Goal: Information Seeking & Learning: Learn about a topic

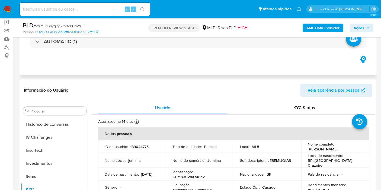
scroll to position [60, 0]
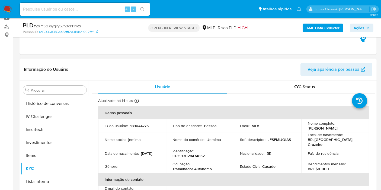
click at [197, 153] on p "CPF 33028474832" at bounding box center [188, 155] width 32 height 5
copy p "33028474832"
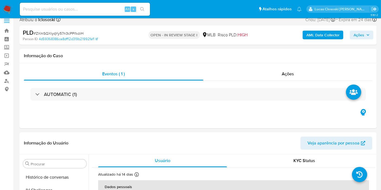
scroll to position [0, 0]
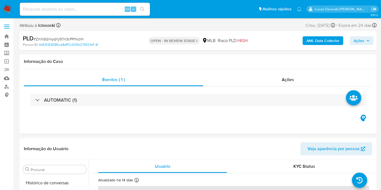
click at [308, 39] on b "AML Data Collector" at bounding box center [322, 40] width 33 height 9
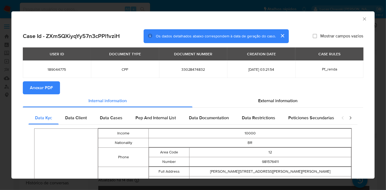
click at [27, 85] on button "Anexar PDF" at bounding box center [41, 87] width 37 height 13
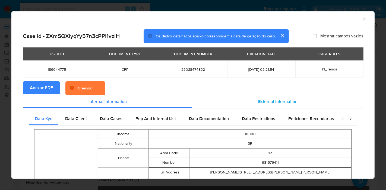
click at [268, 102] on span "External information" at bounding box center [277, 101] width 39 height 6
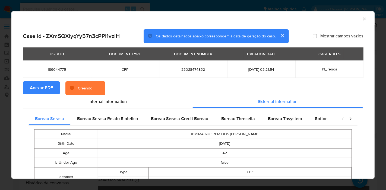
click at [317, 119] on span "Softon" at bounding box center [320, 118] width 13 height 6
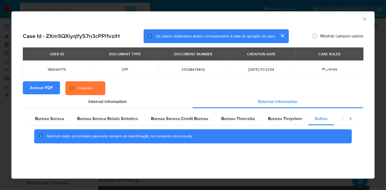
click at [365, 19] on icon "Fechar a janela" at bounding box center [363, 18] width 5 height 5
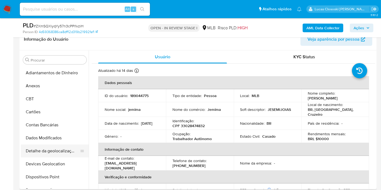
click at [58, 151] on button "Detalhe da geolocalização" at bounding box center [52, 151] width 63 height 13
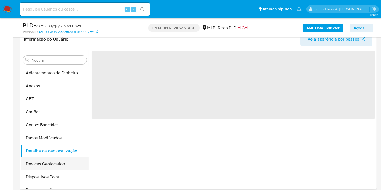
click at [57, 164] on button "Devices Geolocation" at bounding box center [52, 164] width 63 height 13
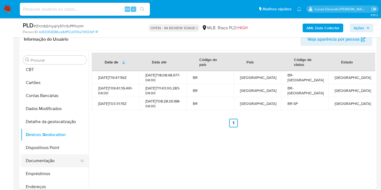
scroll to position [60, 0]
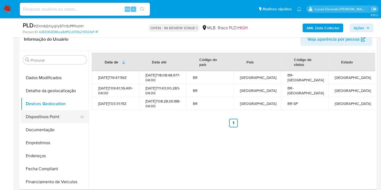
click at [45, 122] on button "Dispositivos Point" at bounding box center [52, 116] width 63 height 13
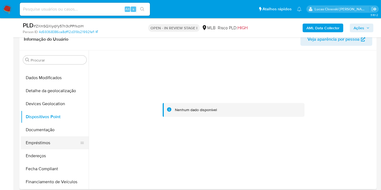
click at [53, 136] on button "Empréstimos" at bounding box center [52, 142] width 63 height 13
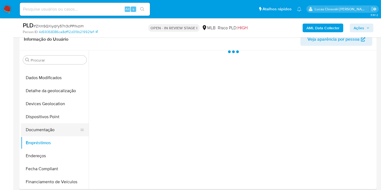
click at [53, 133] on button "Documentação" at bounding box center [52, 129] width 63 height 13
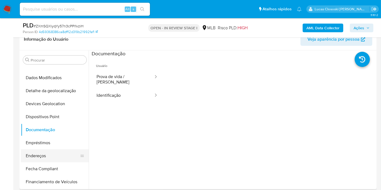
click at [52, 152] on button "Endereços" at bounding box center [52, 155] width 63 height 13
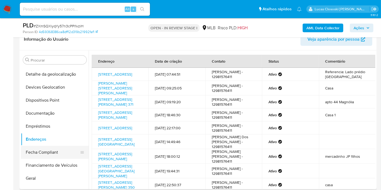
scroll to position [90, 0]
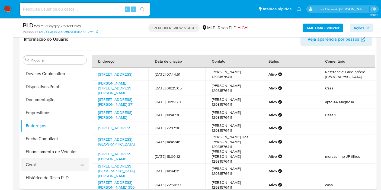
click at [56, 165] on button "Geral" at bounding box center [52, 164] width 63 height 13
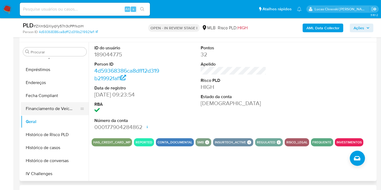
scroll to position [150, 0]
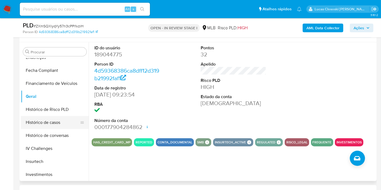
click at [42, 120] on button "Histórico de casos" at bounding box center [52, 122] width 63 height 13
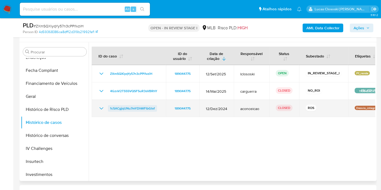
drag, startPoint x: 158, startPoint y: 108, endPoint x: 108, endPoint y: 106, distance: 50.2
click at [108, 106] on div "1c5ACgjqUNu7mYDhWFlbGtxf" at bounding box center [128, 108] width 61 height 7
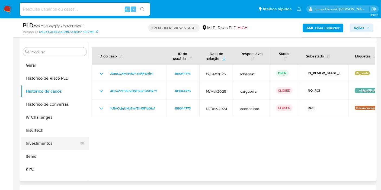
scroll to position [211, 0]
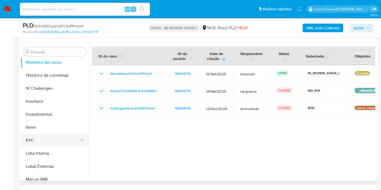
click at [48, 140] on button "KYC" at bounding box center [52, 140] width 63 height 13
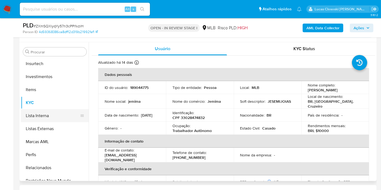
scroll to position [271, 0]
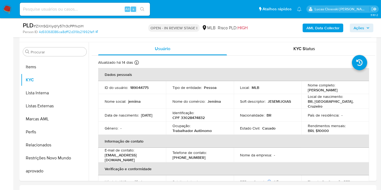
drag, startPoint x: 52, startPoint y: 158, endPoint x: 190, endPoint y: 17, distance: 197.3
click at [52, 158] on button "Restrições Novo Mundo" at bounding box center [55, 158] width 68 height 13
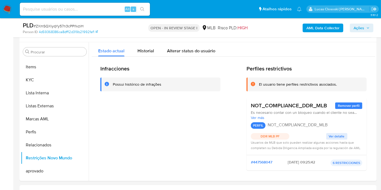
click at [67, 24] on span "# ZXmSQXiyqYy57n3cPPl1vziH" at bounding box center [59, 25] width 50 height 5
copy span "ZXmSQXiyqYy57n3cPPl1vziH"
click at [37, 79] on button "KYC" at bounding box center [52, 79] width 63 height 13
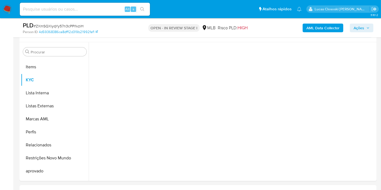
click at [110, 30] on div "Person ID 4d59368386ca8dff12d319b21992faf1" at bounding box center [80, 32] width 115 height 5
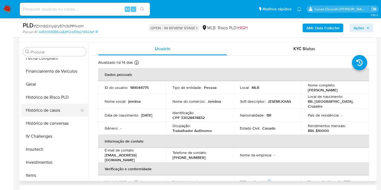
scroll to position [150, 0]
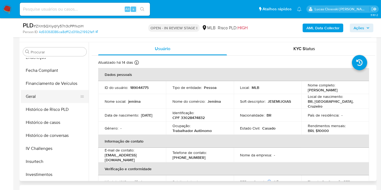
click at [29, 96] on button "Geral" at bounding box center [52, 96] width 63 height 13
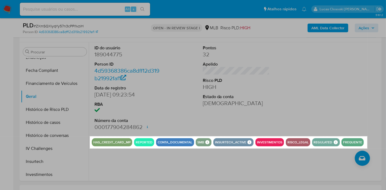
drag, startPoint x: 90, startPoint y: 136, endPoint x: 367, endPoint y: 148, distance: 277.4
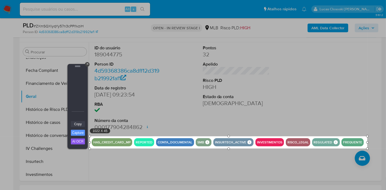
click at [83, 122] on link "Copy" at bounding box center [78, 124] width 14 height 6
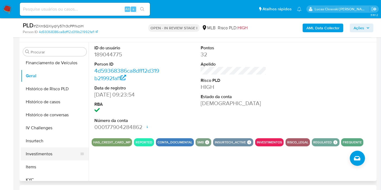
scroll to position [181, 0]
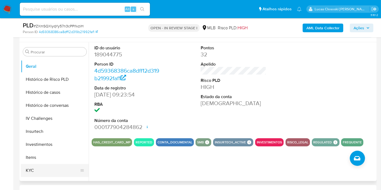
click at [36, 171] on button "KYC" at bounding box center [52, 170] width 63 height 13
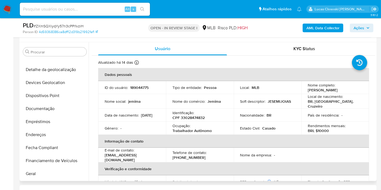
scroll to position [30, 0]
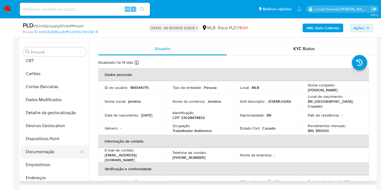
click at [43, 153] on button "Documentação" at bounding box center [52, 151] width 63 height 13
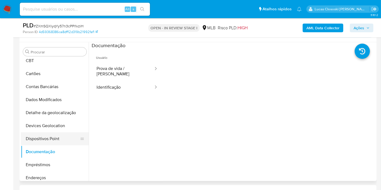
scroll to position [181, 0]
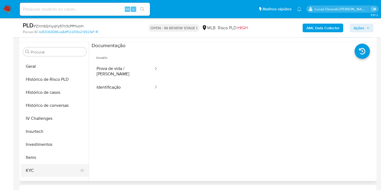
click at [41, 167] on button "KYC" at bounding box center [52, 170] width 63 height 13
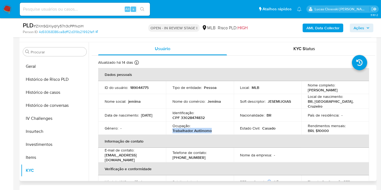
drag, startPoint x: 216, startPoint y: 130, endPoint x: 172, endPoint y: 130, distance: 43.9
click at [172, 130] on div "Ocupação : Trabalhador Autônomo" at bounding box center [199, 128] width 55 height 10
copy p "Trabalhador Autônomo"
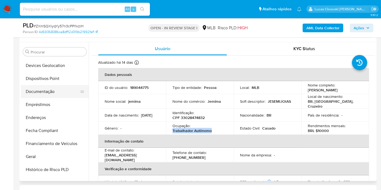
click at [45, 91] on button "Documentação" at bounding box center [52, 91] width 63 height 13
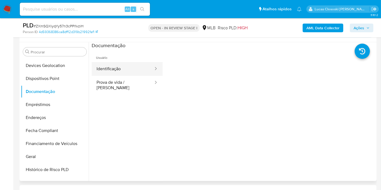
click at [125, 72] on button "Identificação" at bounding box center [123, 69] width 62 height 14
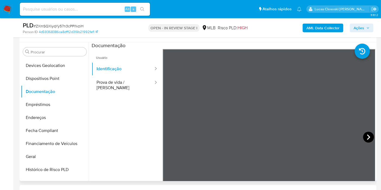
click at [367, 137] on icon at bounding box center [368, 136] width 3 height 5
click at [127, 76] on button "Prova de vida / Selfie" at bounding box center [123, 85] width 62 height 18
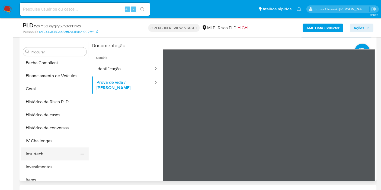
scroll to position [181, 0]
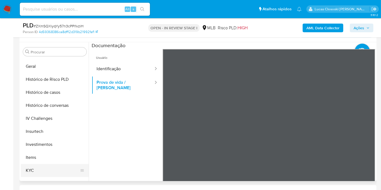
click at [38, 169] on button "KYC" at bounding box center [52, 170] width 63 height 13
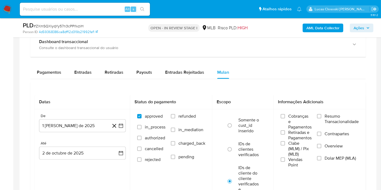
scroll to position [400, 0]
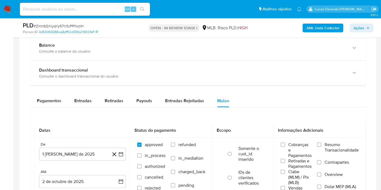
click at [51, 101] on span "Pagamentos" at bounding box center [49, 101] width 24 height 6
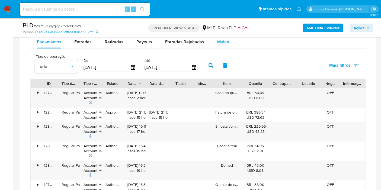
scroll to position [460, 0]
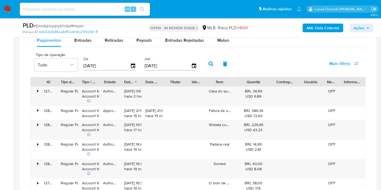
drag, startPoint x: 280, startPoint y: 79, endPoint x: 265, endPoint y: 79, distance: 15.5
click at [280, 79] on div "ID Tipo de operação Tipo / Método Estado Data de criação Data de aprovação Titu…" at bounding box center [198, 81] width 335 height 9
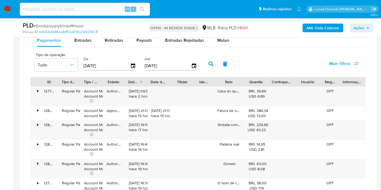
drag, startPoint x: 265, startPoint y: 79, endPoint x: 262, endPoint y: 79, distance: 3.0
click at [262, 79] on div "Quantia" at bounding box center [255, 81] width 23 height 9
click at [265, 79] on div "ID Tipo de operação Tipo / Método Estado Data de criação Data de aprovação Titu…" at bounding box center [198, 81] width 335 height 9
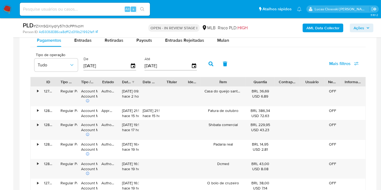
click at [274, 80] on div at bounding box center [275, 81] width 10 height 9
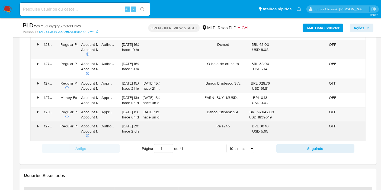
scroll to position [580, 0]
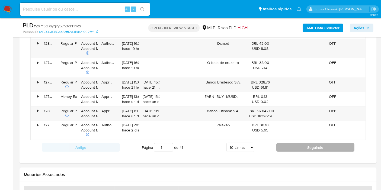
click at [287, 147] on button "Seguindo" at bounding box center [315, 147] width 78 height 9
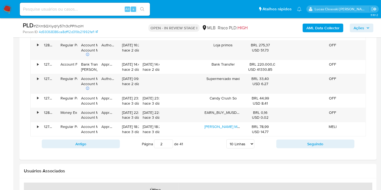
scroll to position [611, 0]
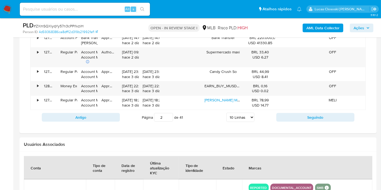
click at [244, 117] on select "5 Linhas 10 Linhas 20 Linhas 25 Linhas 50 Linhas 100 Linhas" at bounding box center [240, 117] width 28 height 9
select select "100"
click at [227, 113] on select "5 Linhas 10 Linhas 20 Linhas 25 Linhas 50 Linhas 100 Linhas" at bounding box center [240, 117] width 28 height 9
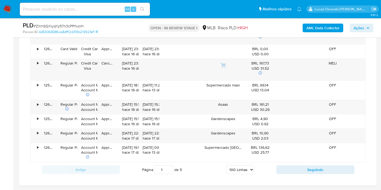
scroll to position [2117, 0]
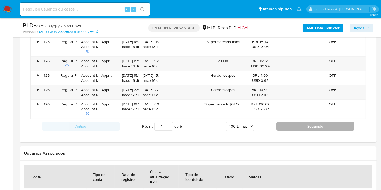
click at [281, 122] on button "Seguindo" at bounding box center [315, 126] width 78 height 9
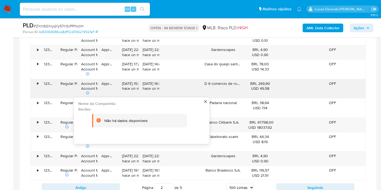
scroll to position [2015, 0]
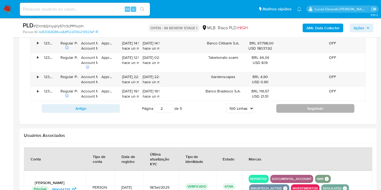
click at [292, 104] on button "Seguindo" at bounding box center [315, 108] width 78 height 9
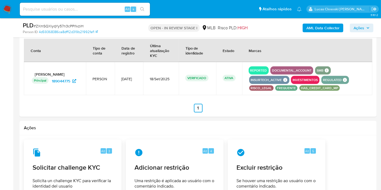
scroll to position [2105, 0]
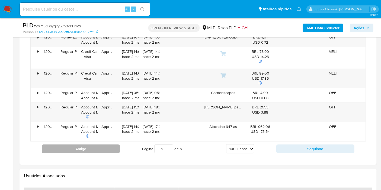
click at [116, 145] on button "Antigo" at bounding box center [81, 149] width 78 height 9
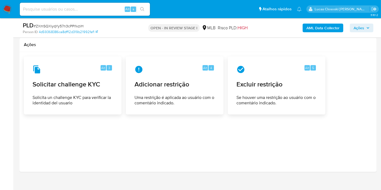
click at [115, 137] on div at bounding box center [198, 111] width 348 height 111
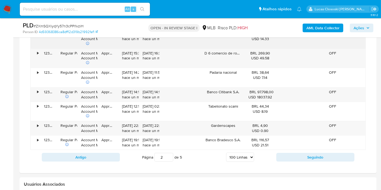
scroll to position [2008, 0]
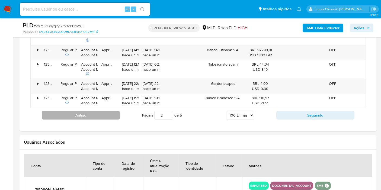
click at [83, 111] on button "Antigo" at bounding box center [81, 115] width 78 height 9
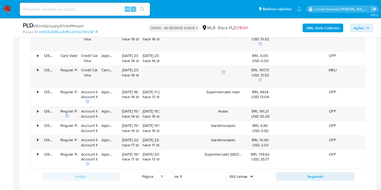
scroll to position [2123, 0]
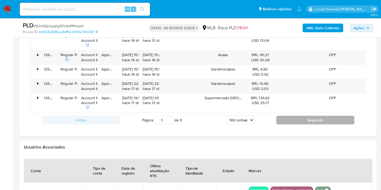
click at [302, 116] on button "Seguindo" at bounding box center [315, 120] width 78 height 9
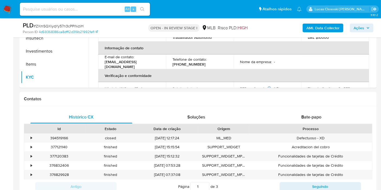
scroll to position [122, 0]
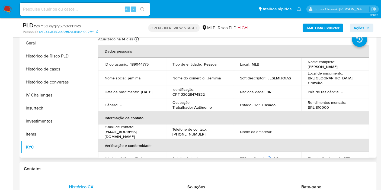
click at [142, 66] on p "189044775" at bounding box center [139, 64] width 18 height 5
copy p "189044775"
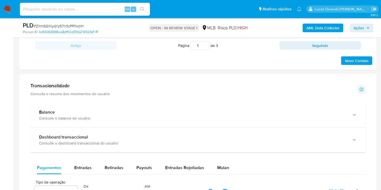
scroll to position [423, 0]
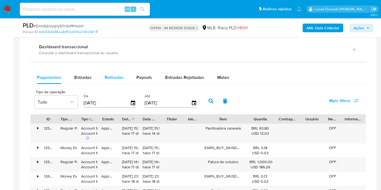
click at [105, 79] on div "Retiradas" at bounding box center [114, 77] width 19 height 13
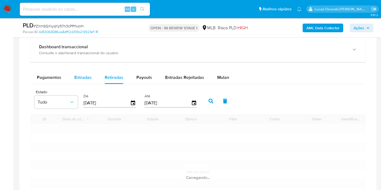
click at [75, 77] on span "Entradas" at bounding box center [82, 77] width 17 height 6
select select "10"
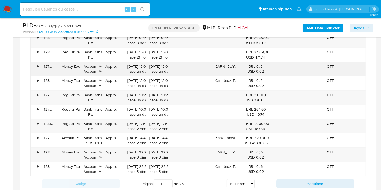
scroll to position [574, 0]
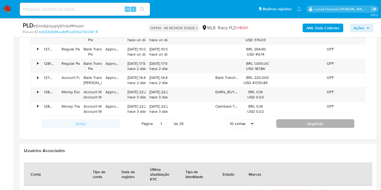
click at [281, 122] on button "Seguindo" at bounding box center [315, 123] width 78 height 9
type input "2"
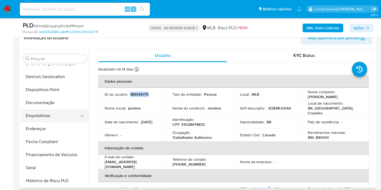
scroll to position [90, 0]
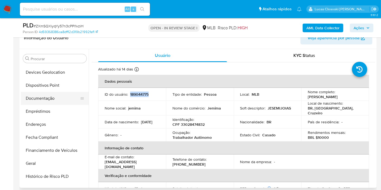
click at [45, 100] on button "Documentação" at bounding box center [52, 98] width 63 height 13
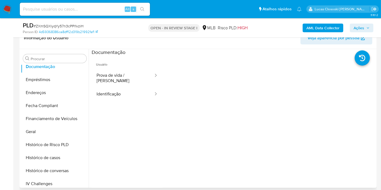
scroll to position [211, 0]
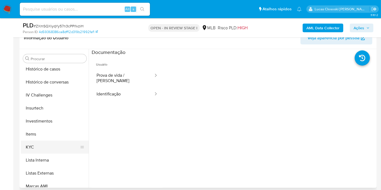
click at [38, 146] on button "KYC" at bounding box center [52, 147] width 63 height 13
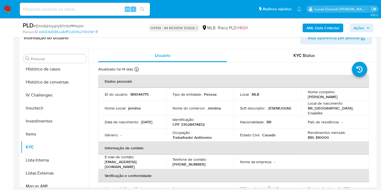
click at [67, 26] on span "# ZXmSQXiyqYy57n3cPPl1vziH" at bounding box center [59, 25] width 50 height 5
copy span "ZXmSQXiyqYy57n3cPPl1vziH"
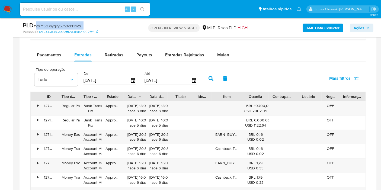
scroll to position [331, 0]
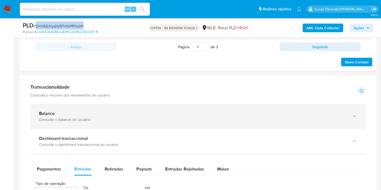
click at [189, 117] on div "Consulte o balance do usuário" at bounding box center [192, 119] width 307 height 5
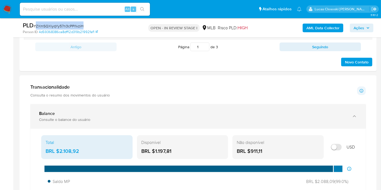
click at [189, 117] on div "Consulte o balance do usuário" at bounding box center [192, 119] width 307 height 5
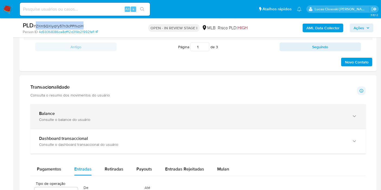
click at [188, 114] on div "Balance" at bounding box center [192, 113] width 307 height 5
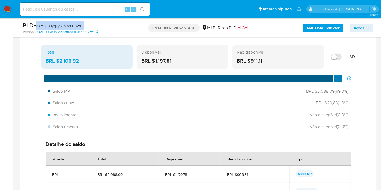
scroll to position [271, 0]
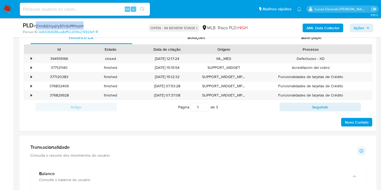
click at [371, 29] on button "Ações" at bounding box center [362, 28] width 24 height 9
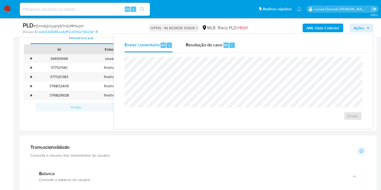
click at [230, 53] on div "Enviar" at bounding box center [243, 89] width 251 height 72
click at [227, 51] on div "Resolução do caso Alt r" at bounding box center [211, 45] width 50 height 14
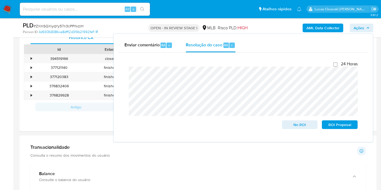
click at [368, 25] on span "Ações" at bounding box center [362, 28] width 16 height 8
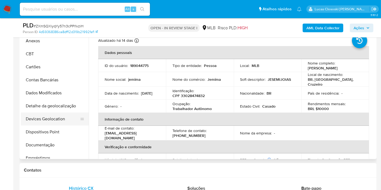
scroll to position [0, 0]
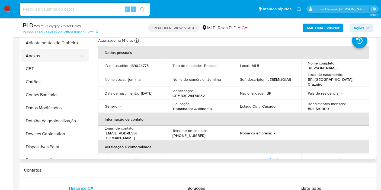
click at [41, 52] on button "Anexos" at bounding box center [52, 55] width 63 height 13
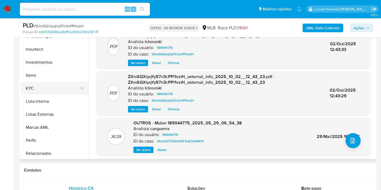
click at [36, 86] on button "KYC" at bounding box center [52, 88] width 63 height 13
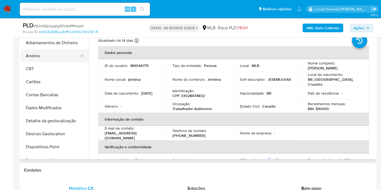
click at [36, 50] on button "Anexos" at bounding box center [52, 55] width 63 height 13
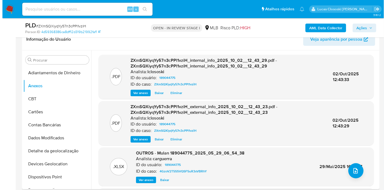
scroll to position [30, 0]
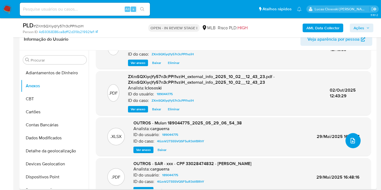
click at [349, 142] on icon "upload-file" at bounding box center [352, 140] width 7 height 7
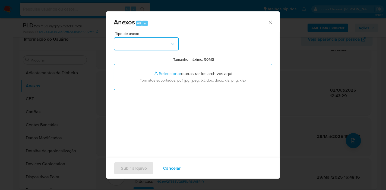
click at [149, 44] on button "button" at bounding box center [146, 43] width 65 height 13
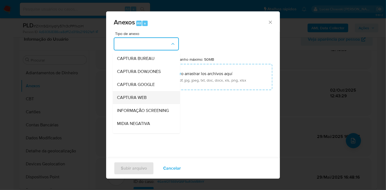
scroll to position [83, 0]
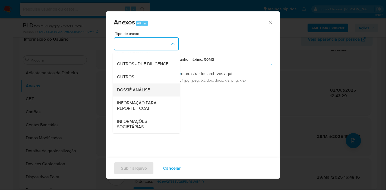
click at [146, 89] on span "DOSSIÊ ANÁLISE" at bounding box center [133, 89] width 33 height 5
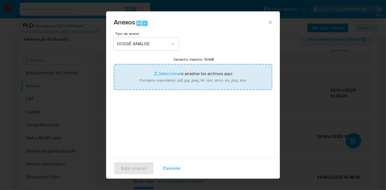
click at [147, 88] on input "Tamanho máximo: 50MB Seleccionar archivos" at bounding box center [193, 77] width 158 height 26
type input "C:\fakepath\Mulan 189044775_2025_10_02_10_36_08.xlsx"
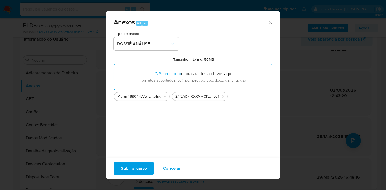
click at [142, 165] on span "Subir arquivo" at bounding box center [134, 168] width 26 height 12
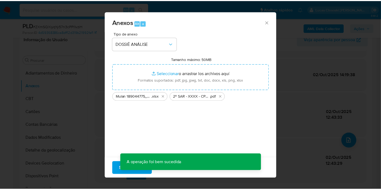
scroll to position [44, 0]
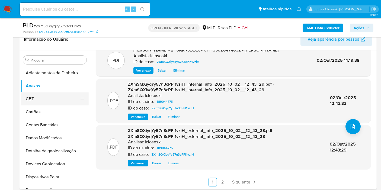
click at [28, 99] on button "CBT" at bounding box center [52, 98] width 63 height 13
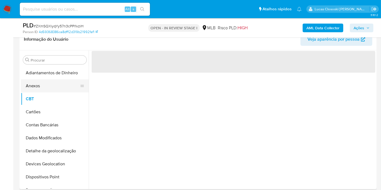
click at [31, 88] on button "Anexos" at bounding box center [52, 85] width 63 height 13
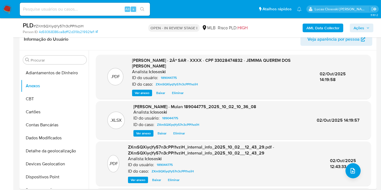
click at [359, 29] on span "Ações" at bounding box center [359, 28] width 11 height 9
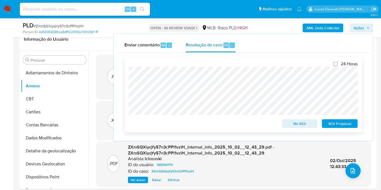
click at [347, 122] on span "ROI Proposal" at bounding box center [340, 124] width 28 height 8
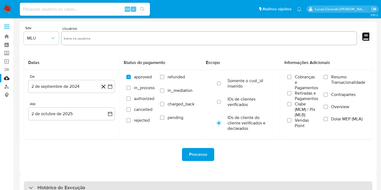
scroll to position [34, 0]
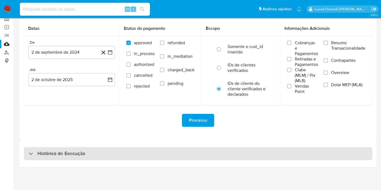
click at [102, 157] on div "Histórico de Execução" at bounding box center [198, 153] width 348 height 13
select select "10"
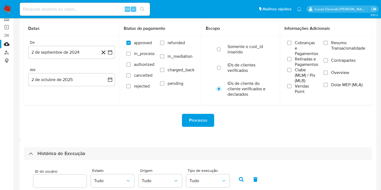
scroll to position [188, 0]
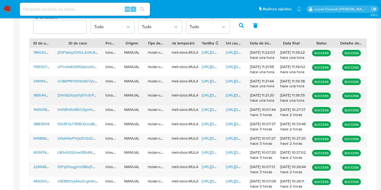
click at [212, 93] on span "[URL][DOMAIN_NAME]" at bounding box center [220, 94] width 37 height 5
click at [230, 95] on span "[URL][DOMAIN_NAME]" at bounding box center [244, 94] width 37 height 5
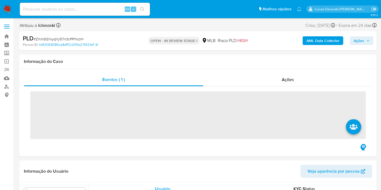
scroll to position [277, 0]
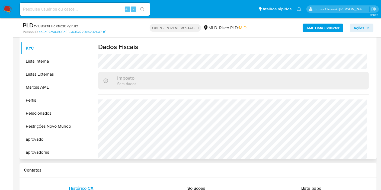
scroll to position [11, 0]
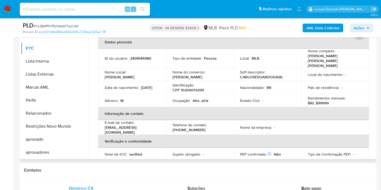
click at [141, 85] on p "19/07/2006" at bounding box center [146, 87] width 11 height 5
copy div "Data de nascimento : 19/07/2006"
click at [116, 98] on p "Gênero :" at bounding box center [112, 100] width 14 height 5
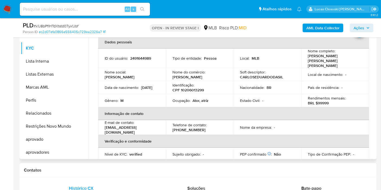
drag, startPoint x: 103, startPoint y: 82, endPoint x: 126, endPoint y: 83, distance: 22.5
click at [126, 83] on td "Data de nascimento : 19/07/2006" at bounding box center [132, 87] width 68 height 13
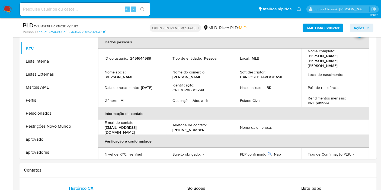
copy p "19/07/2006"
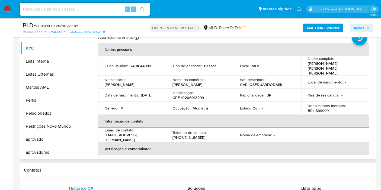
scroll to position [0, 0]
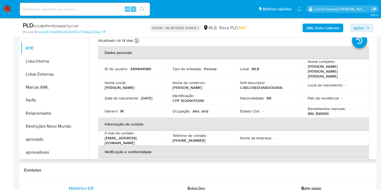
click at [168, 118] on th "Informação de contato" at bounding box center [233, 124] width 271 height 13
click at [137, 110] on td "Gênero : M" at bounding box center [132, 111] width 68 height 13
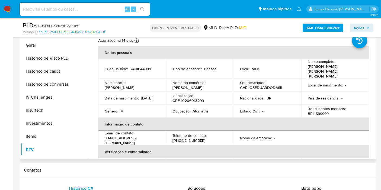
scroll to position [100, 0]
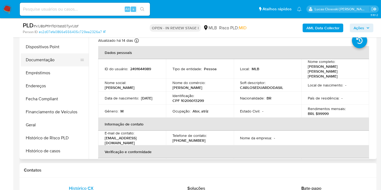
click at [44, 60] on button "Documentação" at bounding box center [52, 59] width 63 height 13
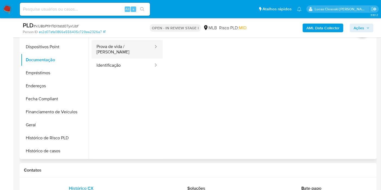
click at [121, 49] on button "Prova de vida / Selfie" at bounding box center [123, 49] width 62 height 18
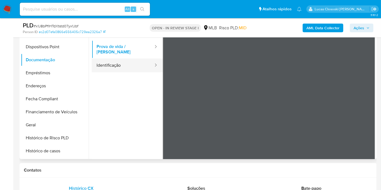
scroll to position [90, 0]
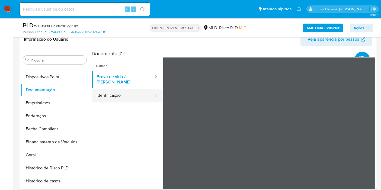
click at [112, 89] on button "Identificação" at bounding box center [123, 96] width 62 height 14
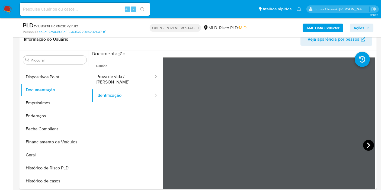
click at [363, 145] on icon at bounding box center [368, 145] width 11 height 11
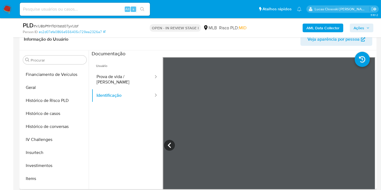
scroll to position [251, 0]
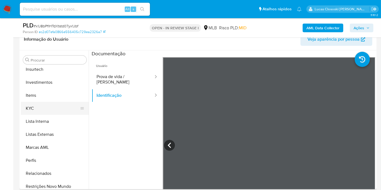
click at [41, 106] on button "KYC" at bounding box center [52, 108] width 63 height 13
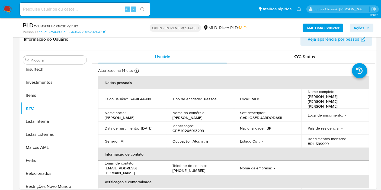
click at [194, 128] on td "Identificação : CPF 10206013299" at bounding box center [200, 128] width 68 height 13
click at [193, 128] on p "CPF 10206013299" at bounding box center [187, 130] width 31 height 5
copy p "10206013299"
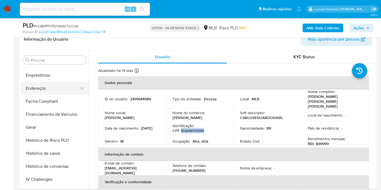
scroll to position [100, 0]
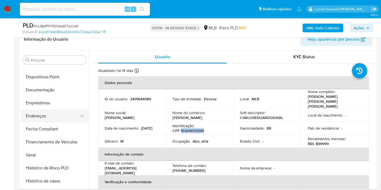
click at [45, 117] on button "Endereços" at bounding box center [52, 116] width 63 height 13
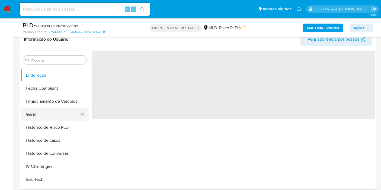
scroll to position [251, 0]
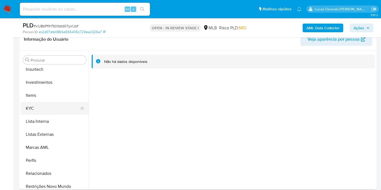
click at [38, 108] on button "KYC" at bounding box center [52, 108] width 63 height 13
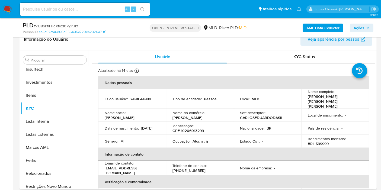
click at [199, 128] on p "CPF 10206013299" at bounding box center [187, 130] width 31 height 5
click at [195, 135] on td "Ocupação : Ator, atriz" at bounding box center [200, 141] width 68 height 13
click at [195, 128] on p "CPF 10206013299" at bounding box center [187, 130] width 31 height 5
copy p "10206013299"
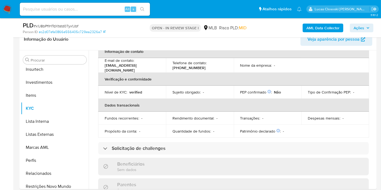
scroll to position [41, 0]
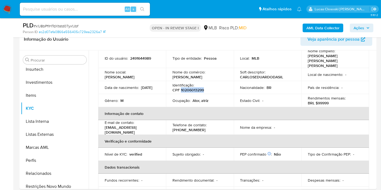
click at [313, 28] on b "AML Data Collector" at bounding box center [322, 28] width 33 height 9
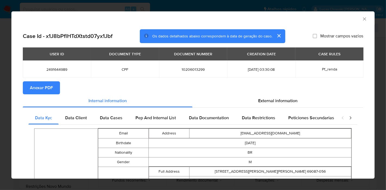
click at [51, 87] on span "Anexar PDF" at bounding box center [41, 88] width 23 height 12
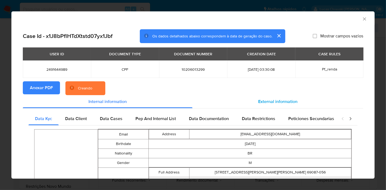
click at [261, 98] on span "External information" at bounding box center [277, 101] width 39 height 6
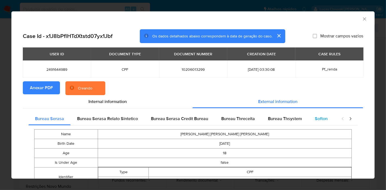
click at [311, 116] on div "Softon" at bounding box center [321, 118] width 26 height 13
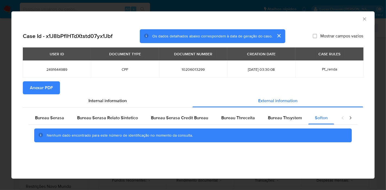
click at [361, 20] on icon "Fechar a janela" at bounding box center [363, 18] width 5 height 5
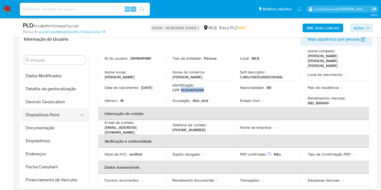
scroll to position [40, 0]
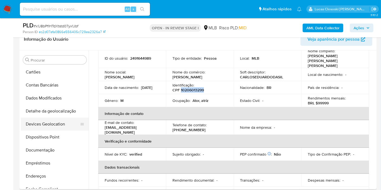
click at [42, 124] on button "Devices Geolocation" at bounding box center [52, 124] width 63 height 13
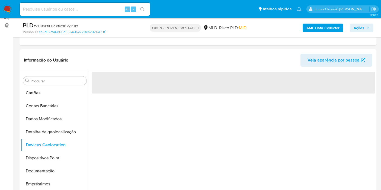
scroll to position [60, 0]
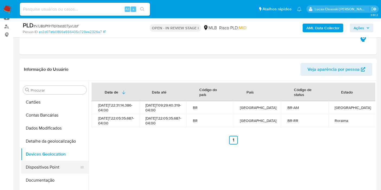
click at [46, 164] on button "Dispositivos Point" at bounding box center [52, 167] width 63 height 13
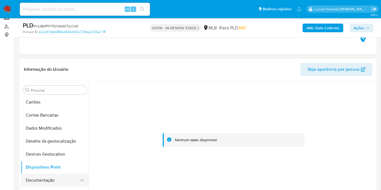
scroll to position [70, 0]
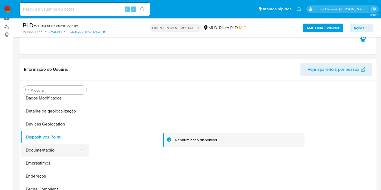
click at [55, 150] on button "Documentação" at bounding box center [52, 150] width 63 height 13
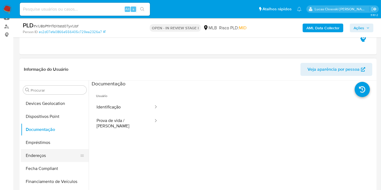
scroll to position [100, 0]
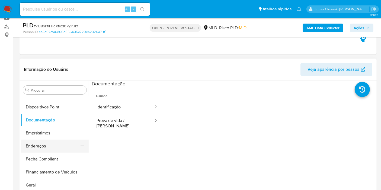
click at [48, 145] on button "Endereços" at bounding box center [52, 146] width 63 height 13
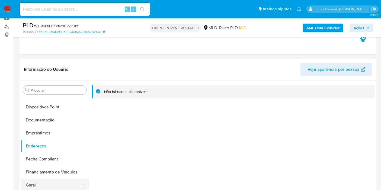
click at [55, 179] on button "Geral" at bounding box center [52, 185] width 63 height 13
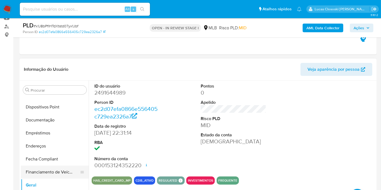
scroll to position [160, 0]
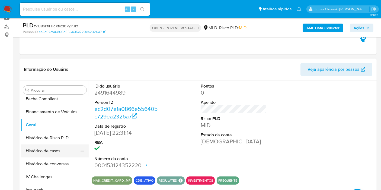
click at [48, 156] on button "Histórico de casos" at bounding box center [52, 151] width 63 height 13
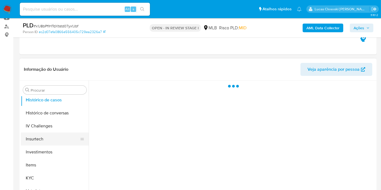
scroll to position [221, 0]
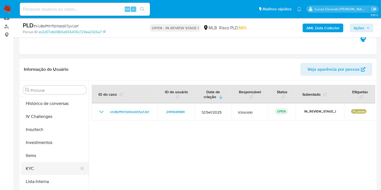
click at [42, 165] on button "KYC" at bounding box center [52, 168] width 63 height 13
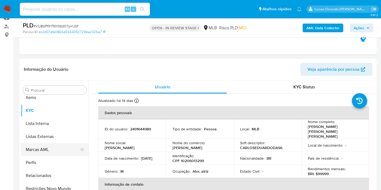
scroll to position [281, 0]
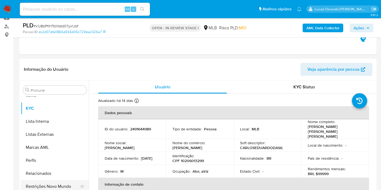
drag, startPoint x: 62, startPoint y: 187, endPoint x: 63, endPoint y: 181, distance: 6.2
click at [62, 187] on button "Restrições Novo Mundo" at bounding box center [52, 186] width 63 height 13
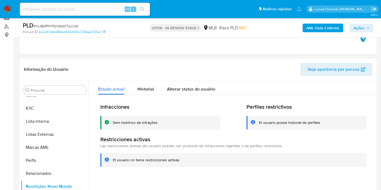
click at [74, 25] on span "# x1J8bPflHTdXtstd07yx1Jbf" at bounding box center [56, 25] width 45 height 5
copy span "x1J8bPflHTdXtstd07yx1Jbf"
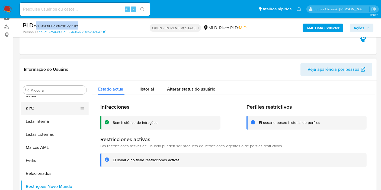
click at [44, 112] on button "KYC" at bounding box center [52, 108] width 63 height 13
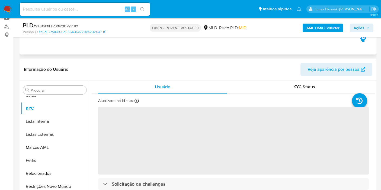
click at [121, 43] on div "Eventos ( 1 ) Ações AUTOMATIC (1)" at bounding box center [198, 21] width 357 height 65
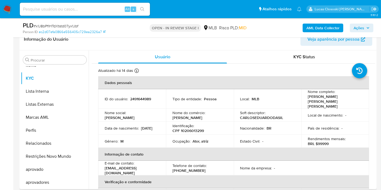
scroll to position [221, 0]
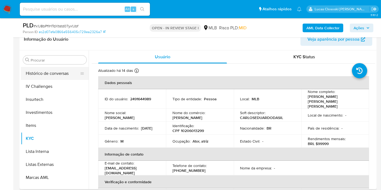
click at [54, 71] on button "Histórico de conversas" at bounding box center [52, 73] width 63 height 13
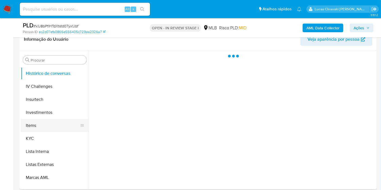
scroll to position [190, 0]
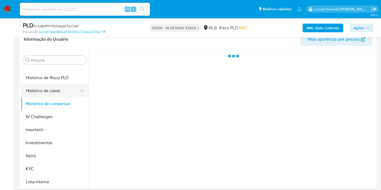
click at [43, 87] on button "Histórico de casos" at bounding box center [52, 90] width 63 height 13
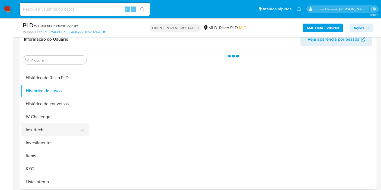
scroll to position [251, 0]
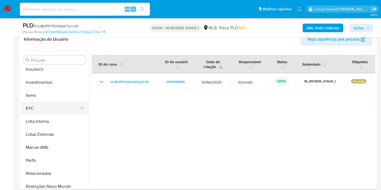
click at [38, 105] on button "KYC" at bounding box center [52, 108] width 63 height 13
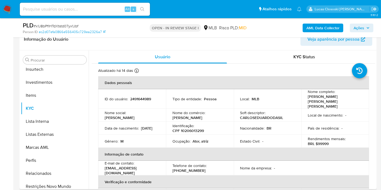
scroll to position [130, 0]
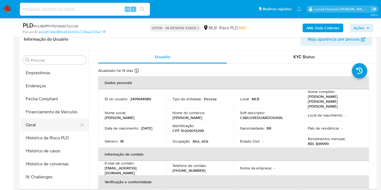
click at [34, 127] on button "Geral" at bounding box center [52, 124] width 63 height 13
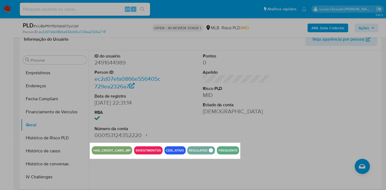
drag, startPoint x: 90, startPoint y: 143, endPoint x: 240, endPoint y: 159, distance: 151.0
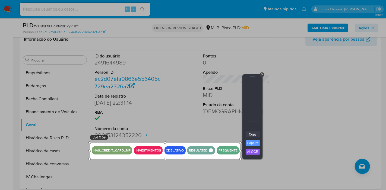
click at [257, 136] on link "Copy" at bounding box center [252, 134] width 14 height 6
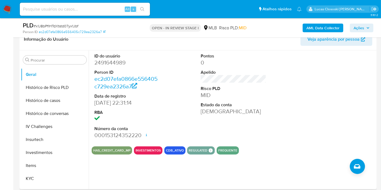
scroll to position [251, 0]
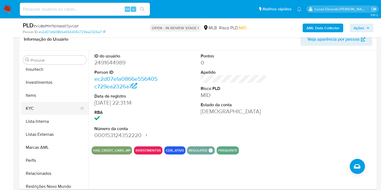
click at [40, 108] on button "KYC" at bounding box center [52, 108] width 63 height 13
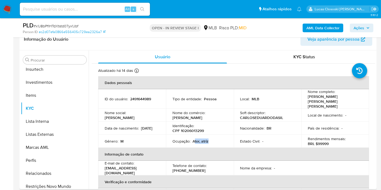
drag, startPoint x: 211, startPoint y: 134, endPoint x: 194, endPoint y: 134, distance: 16.5
click at [194, 139] on div "Ocupação : Ator, atriz" at bounding box center [199, 141] width 55 height 5
copy p "tor, atriz"
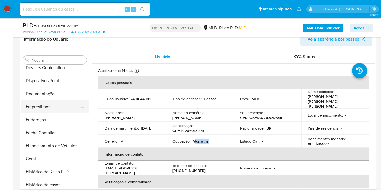
scroll to position [70, 0]
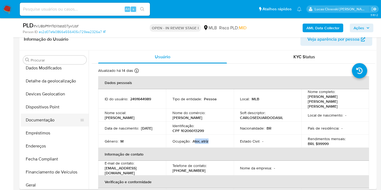
click at [56, 117] on button "Documentação" at bounding box center [52, 120] width 63 height 13
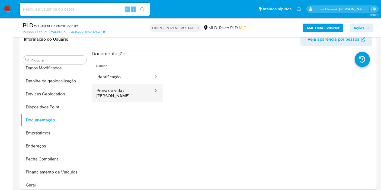
click at [123, 97] on button "Prova de vida / Selfie" at bounding box center [123, 93] width 62 height 18
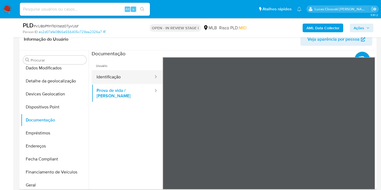
click at [118, 70] on button "Identificação" at bounding box center [123, 77] width 62 height 14
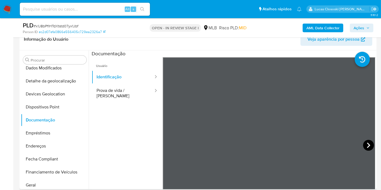
drag, startPoint x: 378, startPoint y: 144, endPoint x: 368, endPoint y: 143, distance: 9.9
click at [368, 143] on icon at bounding box center [368, 145] width 11 height 11
click at [367, 30] on span "Ações" at bounding box center [362, 28] width 16 height 8
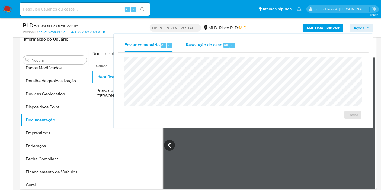
click at [224, 50] on div "Resolução do caso Alt r" at bounding box center [211, 45] width 50 height 14
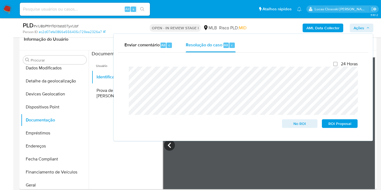
click at [362, 30] on span "Ações" at bounding box center [359, 28] width 11 height 9
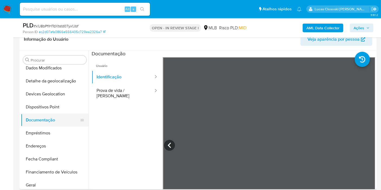
scroll to position [0, 0]
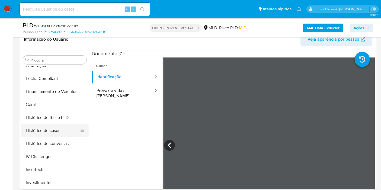
click at [48, 133] on button "Histórico de casos" at bounding box center [52, 130] width 63 height 13
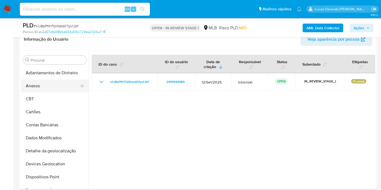
click at [53, 87] on button "Anexos" at bounding box center [52, 85] width 63 height 13
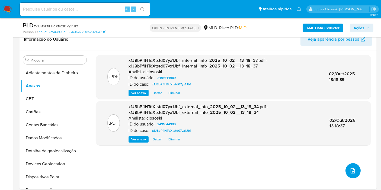
click at [347, 171] on button "upload-file" at bounding box center [352, 170] width 15 height 15
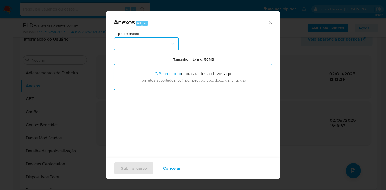
click at [146, 44] on button "button" at bounding box center [146, 43] width 65 height 13
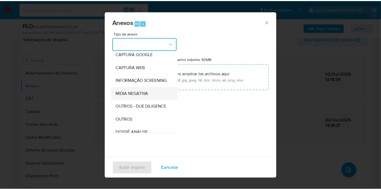
scroll to position [83, 0]
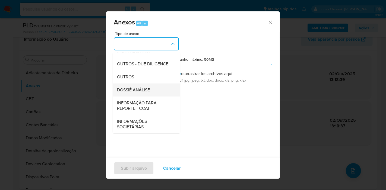
click at [138, 94] on div "DOSSIÊ ANÁLISE" at bounding box center [144, 90] width 55 height 13
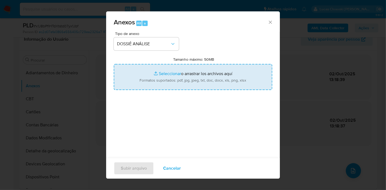
click at [151, 82] on input "Tamanho máximo: 50MB Seleccionar archivos" at bounding box center [193, 77] width 158 height 26
type input "C:\fakepath\SAR - XXXX - CPF 10206013299 - CARLOS EDUARDO DA SILVA MATOS.pdf"
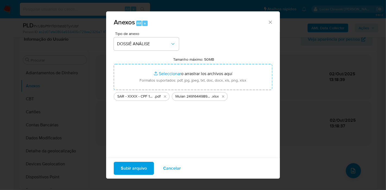
click at [139, 162] on span "Subir arquivo" at bounding box center [134, 168] width 26 height 12
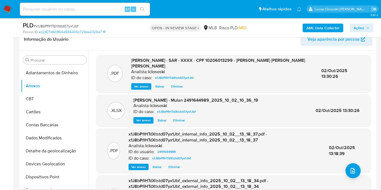
click at [23, 91] on button "Anexos" at bounding box center [52, 85] width 63 height 13
click at [39, 106] on button "Cartões" at bounding box center [52, 111] width 63 height 13
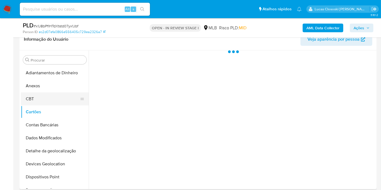
click at [39, 96] on button "CBT" at bounding box center [52, 98] width 63 height 13
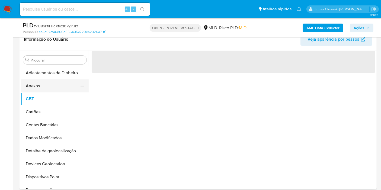
click at [42, 89] on button "Anexos" at bounding box center [52, 85] width 63 height 13
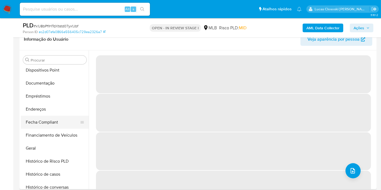
scroll to position [150, 0]
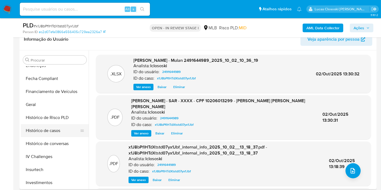
click at [53, 132] on button "Histórico de casos" at bounding box center [52, 130] width 63 height 13
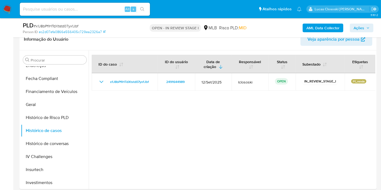
click at [359, 28] on span "Ações" at bounding box center [359, 28] width 11 height 9
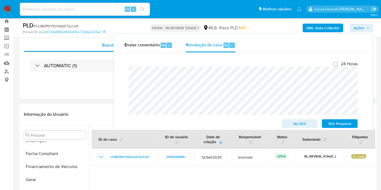
scroll to position [0, 0]
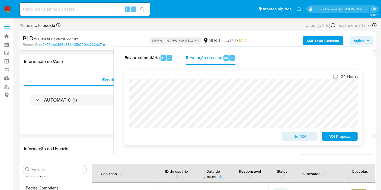
click at [338, 134] on span "ROI Proposal" at bounding box center [340, 137] width 28 height 8
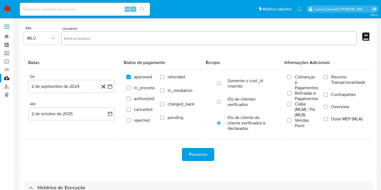
select select "10"
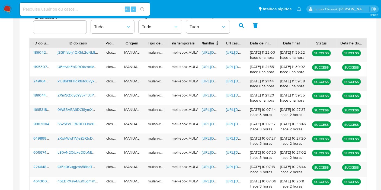
click at [209, 82] on span "[URL][DOMAIN_NAME]" at bounding box center [220, 80] width 37 height 5
click at [232, 80] on span "[URL][DOMAIN_NAME]" at bounding box center [244, 80] width 37 height 5
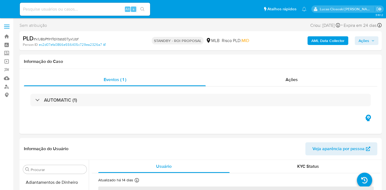
select select "10"
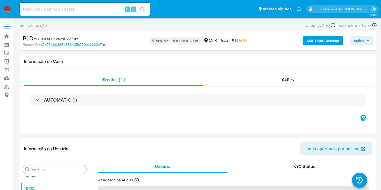
scroll to position [281, 0]
click at [6, 7] on img at bounding box center [7, 9] width 9 height 9
select select "10"
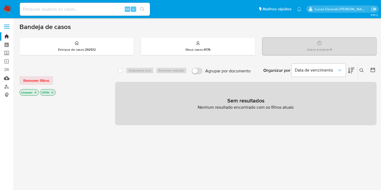
click at [9, 77] on link "Mulan" at bounding box center [32, 78] width 65 height 8
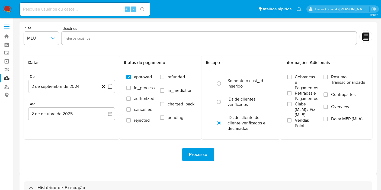
select select "10"
click at [7, 77] on link "Mulan" at bounding box center [32, 78] width 65 height 8
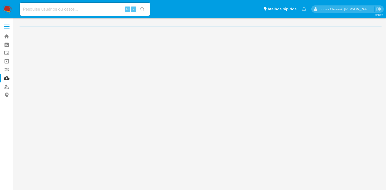
click at [4, 17] on nav "Pausado Ver notificaciones Alt s Atalhos rápidos Presiona las siguientes teclas…" at bounding box center [193, 9] width 386 height 18
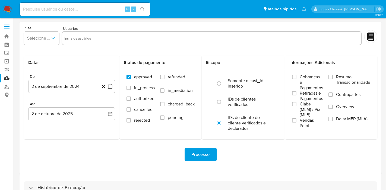
click at [7, 12] on img at bounding box center [7, 9] width 9 height 9
